Goal: Check status: Check status

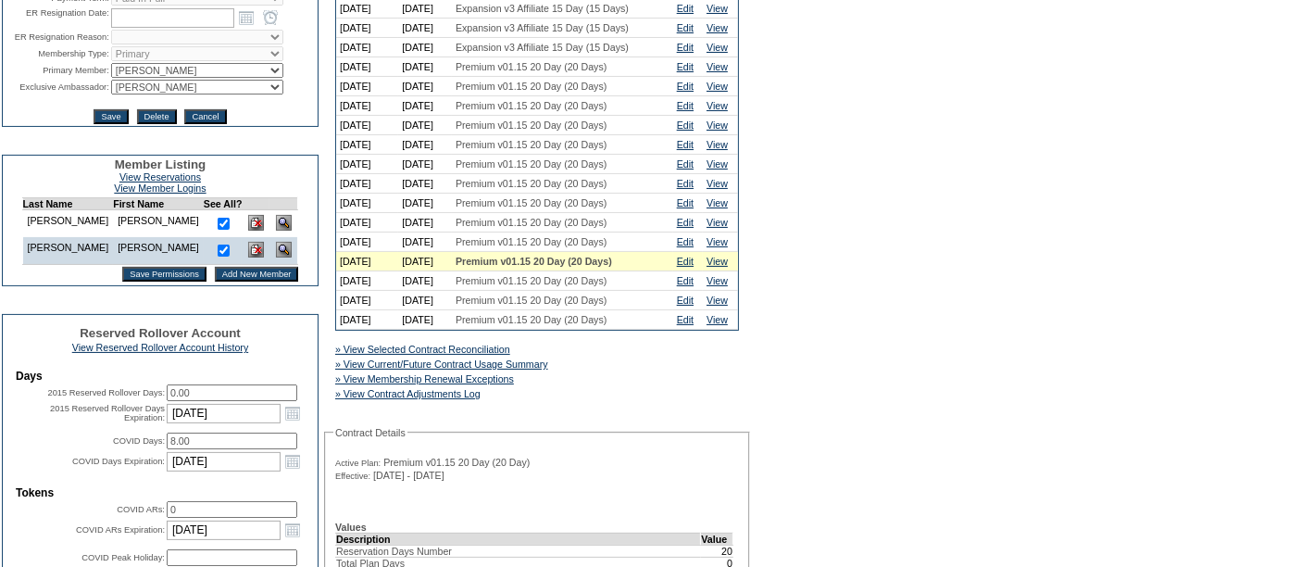
scroll to position [358, 0]
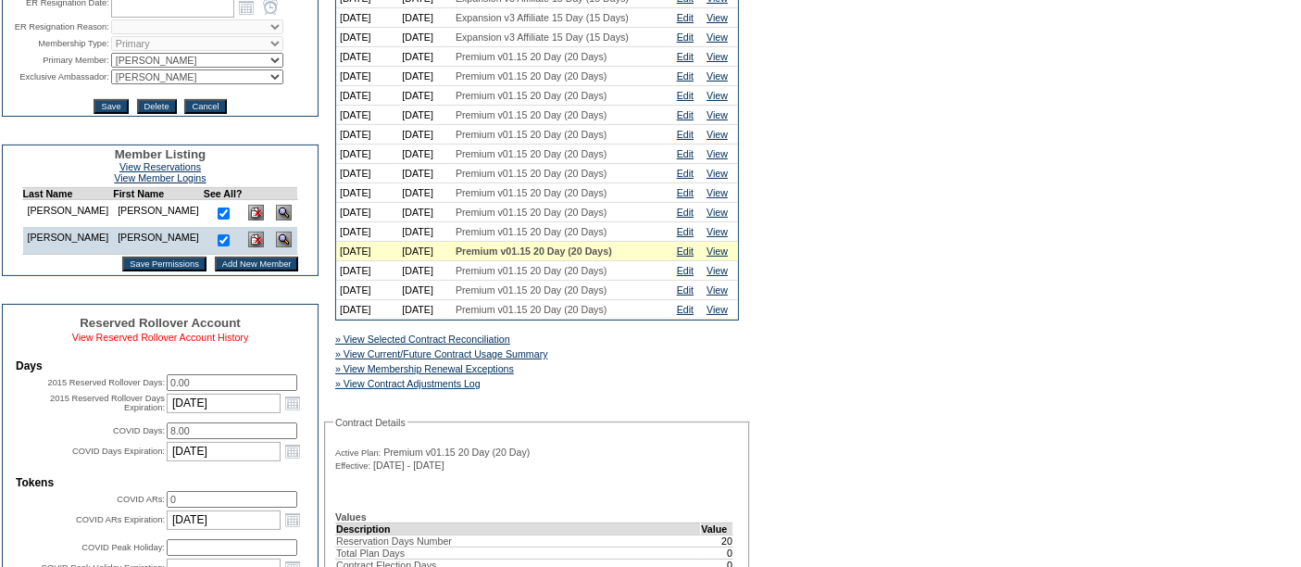
click at [208, 343] on link "View Reserved Rollover Account History" at bounding box center [160, 337] width 177 height 11
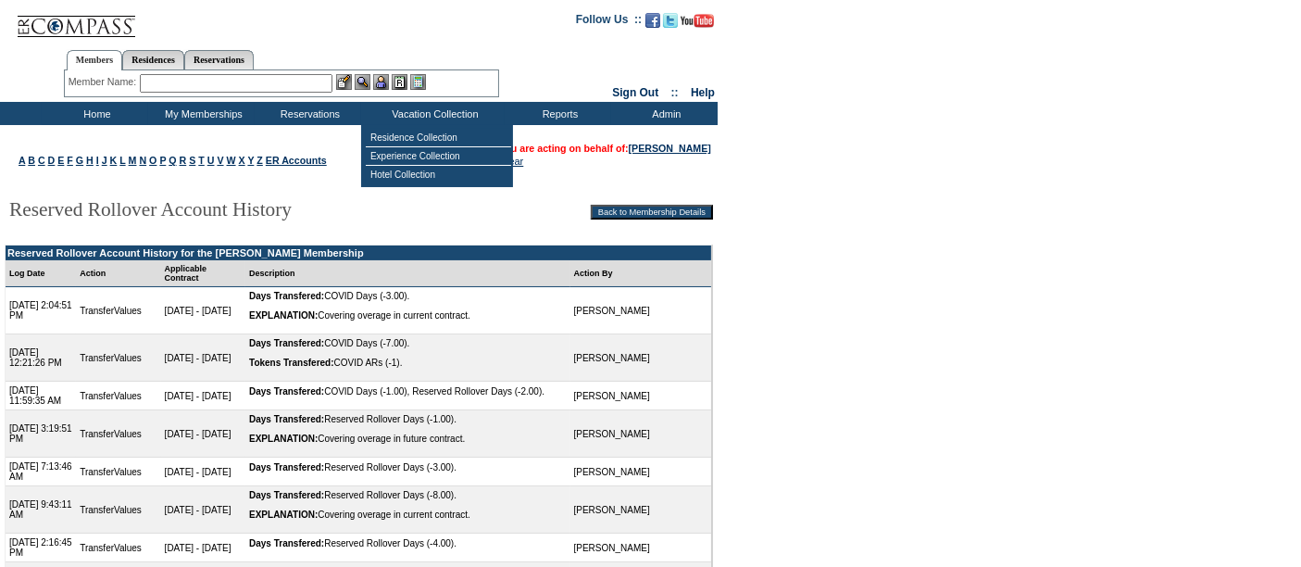
click at [230, 87] on input "text" at bounding box center [236, 83] width 193 height 19
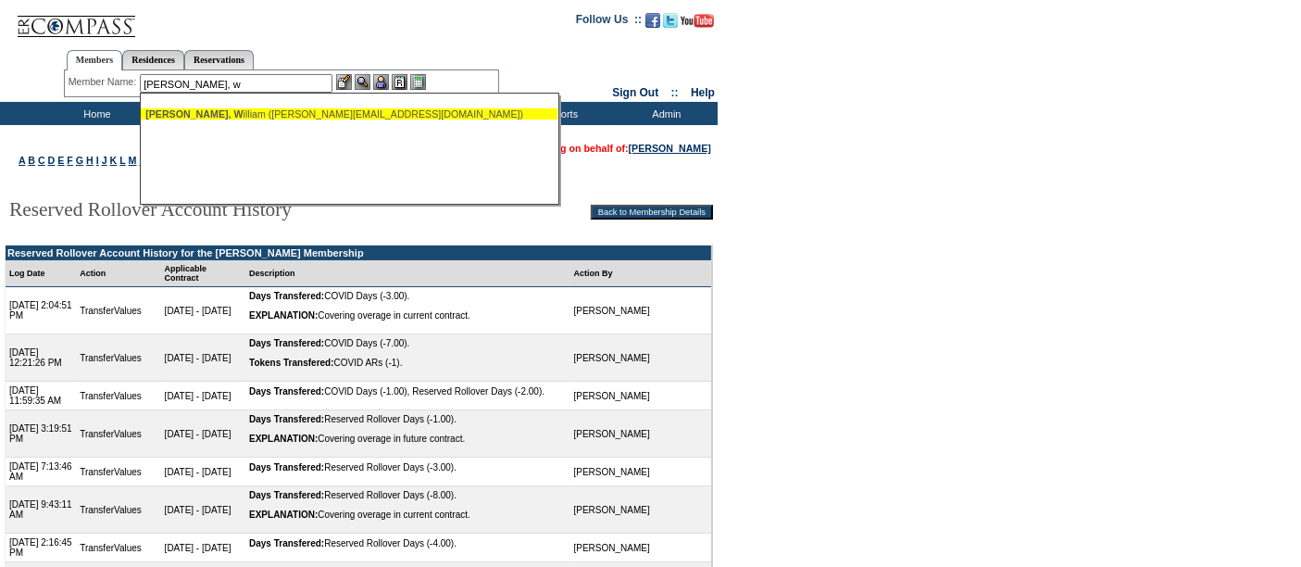
click at [239, 109] on div "Ryan, W illiam (bryan@wmryan.com)" at bounding box center [349, 113] width 408 height 11
type input "Ryan, William (bryan@wmryan.com)"
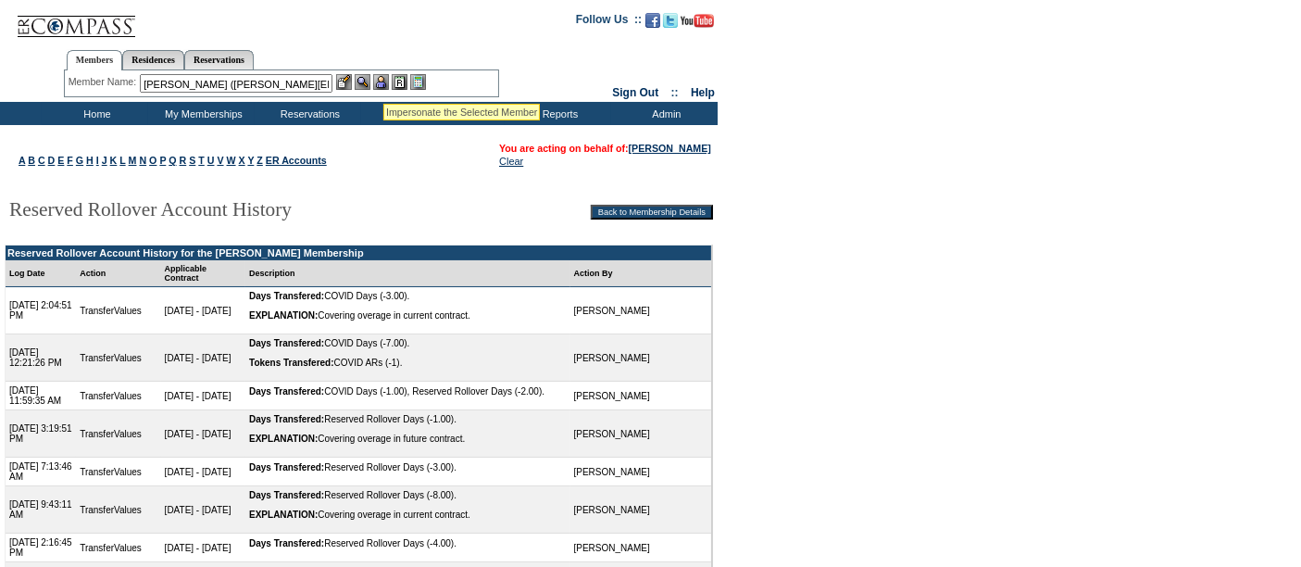
click at [385, 82] on img at bounding box center [381, 82] width 16 height 16
click at [361, 79] on img at bounding box center [363, 82] width 16 height 16
